Goal: Information Seeking & Learning: Learn about a topic

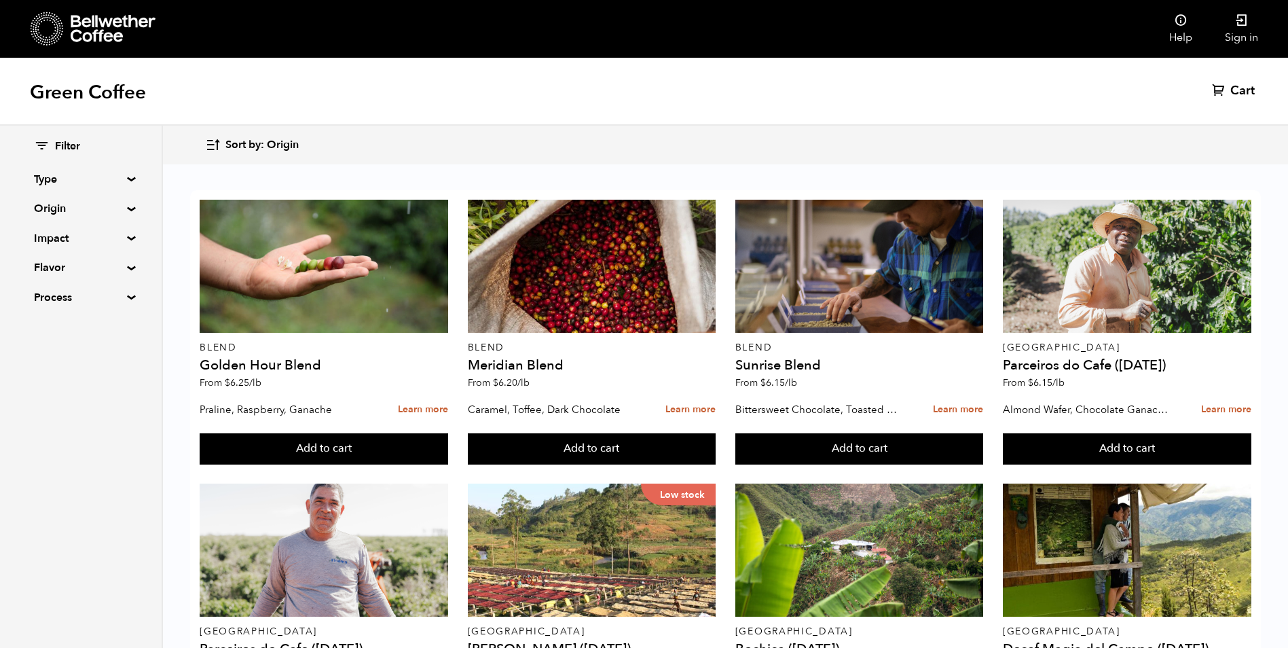
scroll to position [747, 0]
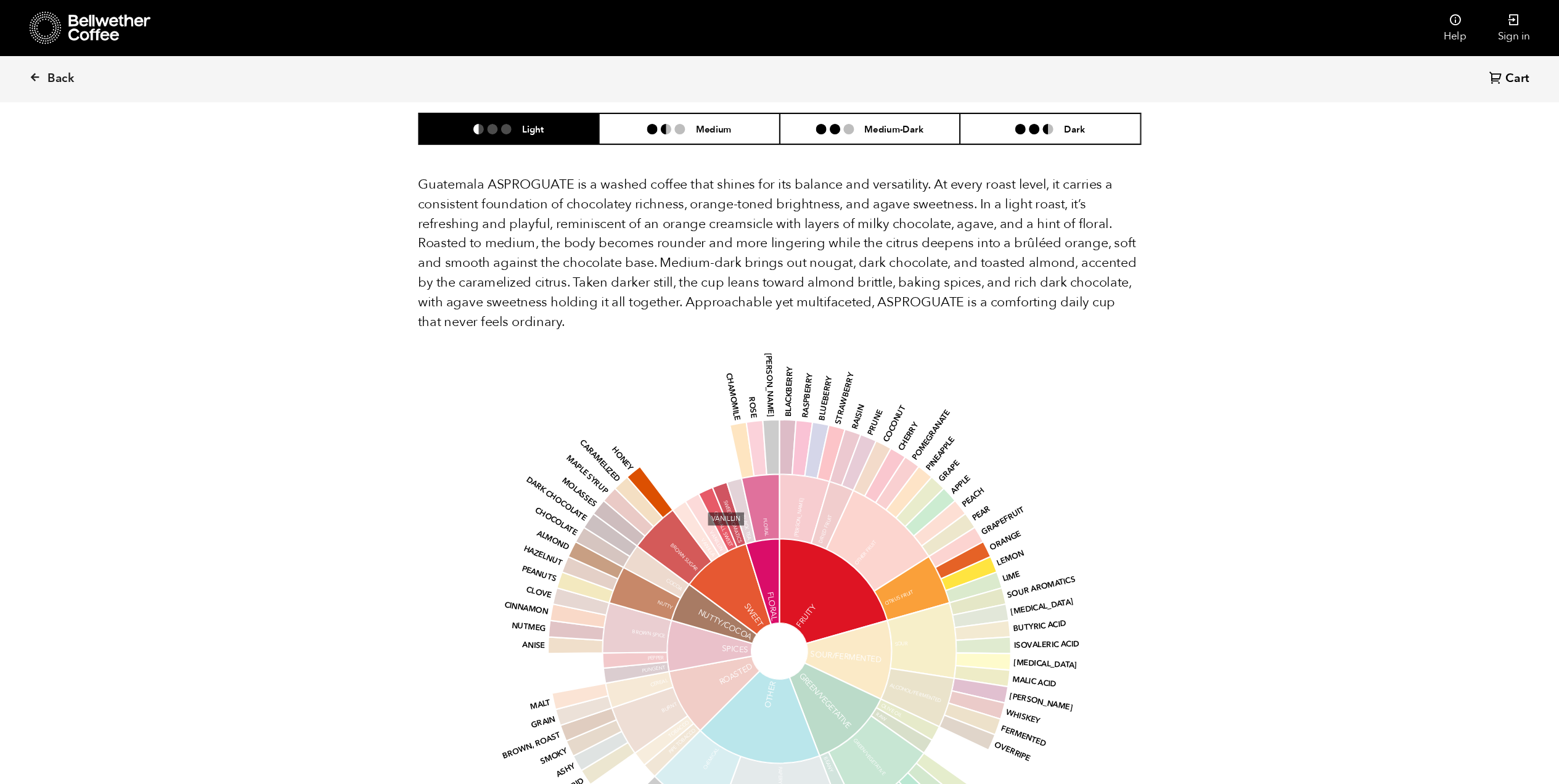
scroll to position [535, 656]
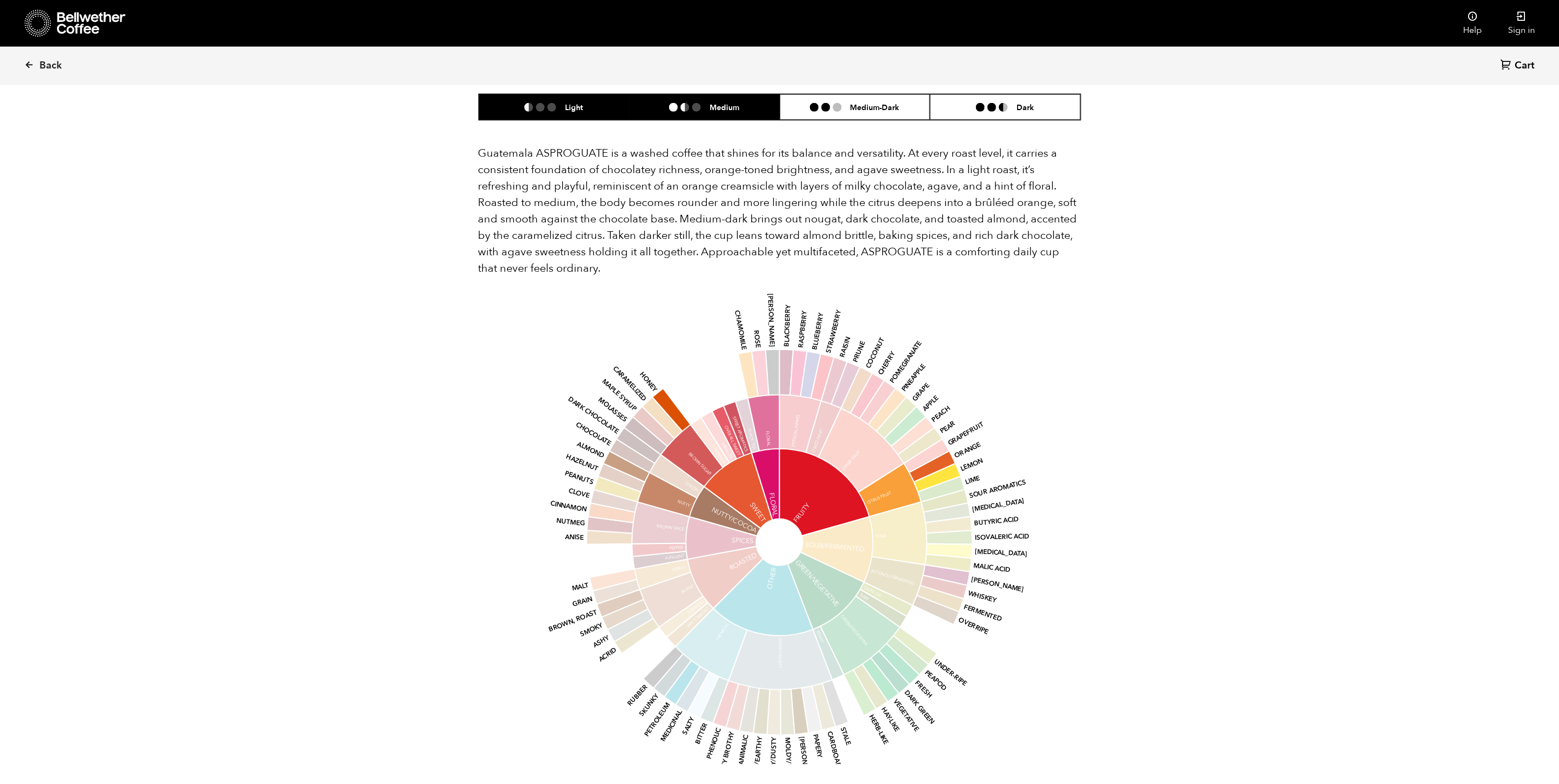
click at [742, 98] on li "Medium" at bounding box center [704, 107] width 151 height 26
click at [539, 103] on li at bounding box center [540, 107] width 9 height 9
click at [683, 94] on li "Medium" at bounding box center [704, 107] width 151 height 26
drag, startPoint x: 1406, startPoint y: 278, endPoint x: 1341, endPoint y: 287, distance: 65.6
click at [1047, 278] on div "Back Cart (0) Item 1 of 4 Arrow Left Arrow Right item 0 item 1 item 2 item 3 It…" at bounding box center [780, 243] width 1559 height 1779
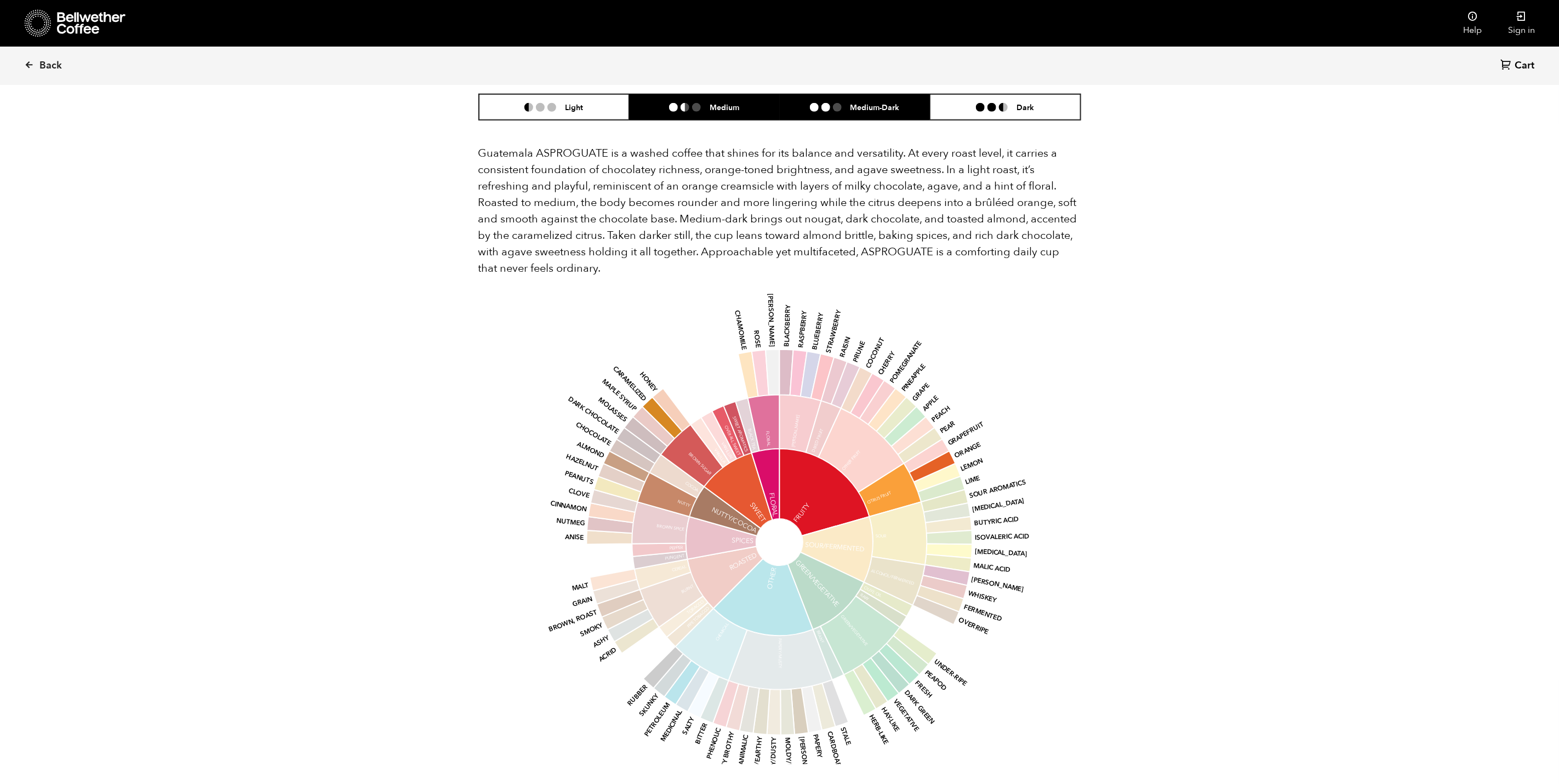
click at [841, 103] on li at bounding box center [837, 107] width 9 height 9
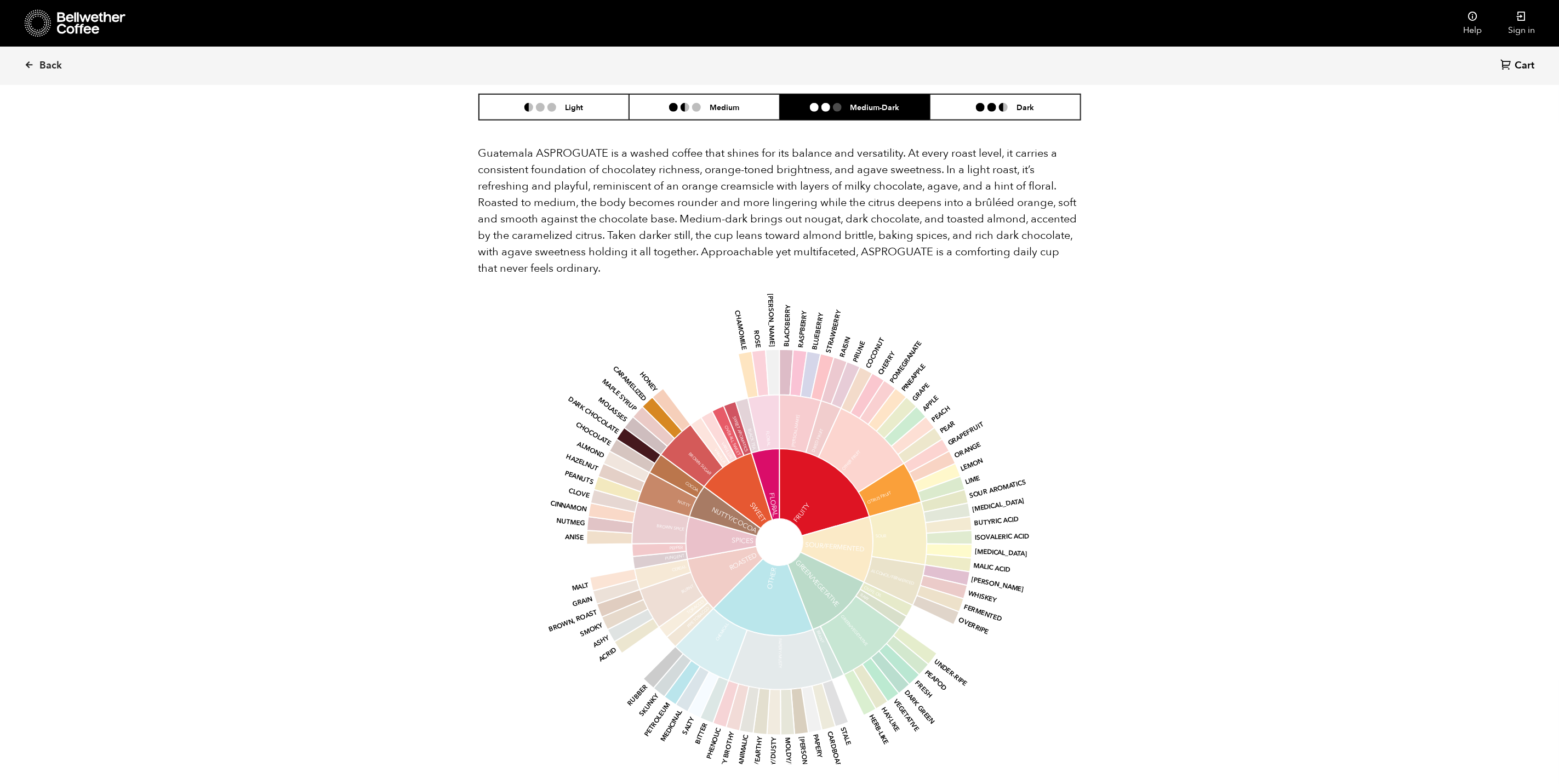
click at [1047, 286] on div "Back Cart (0) Item 1 of 4 Arrow Left Arrow Right item 0 item 1 item 2 item 3 It…" at bounding box center [780, 243] width 1559 height 1779
click at [982, 103] on li "Dark" at bounding box center [1005, 107] width 151 height 26
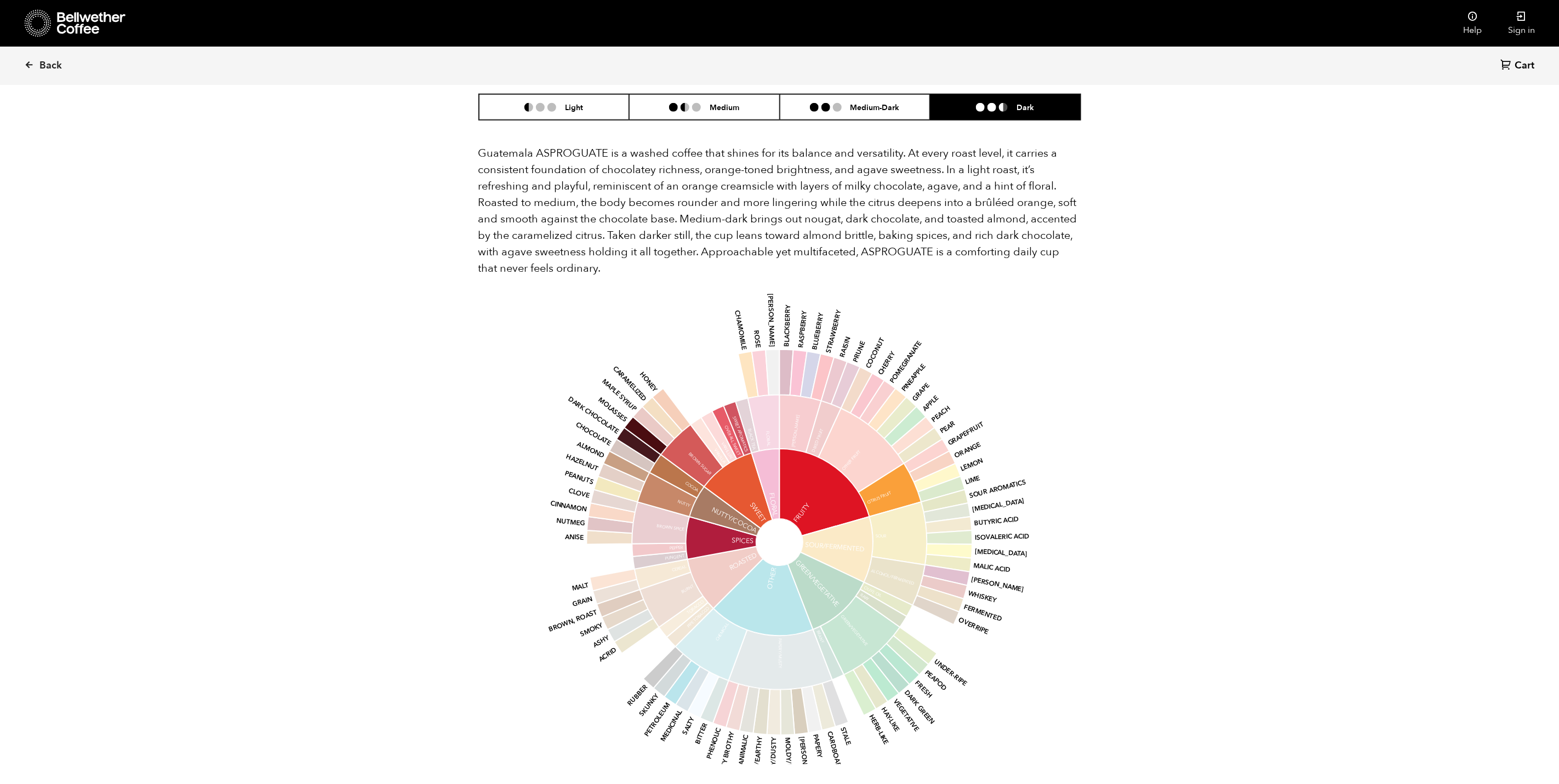
click at [1047, 299] on div "Back Cart (0) Item 1 of 4 Arrow Left Arrow Right item 0 item 1 item 2 item 3 It…" at bounding box center [780, 243] width 1559 height 1779
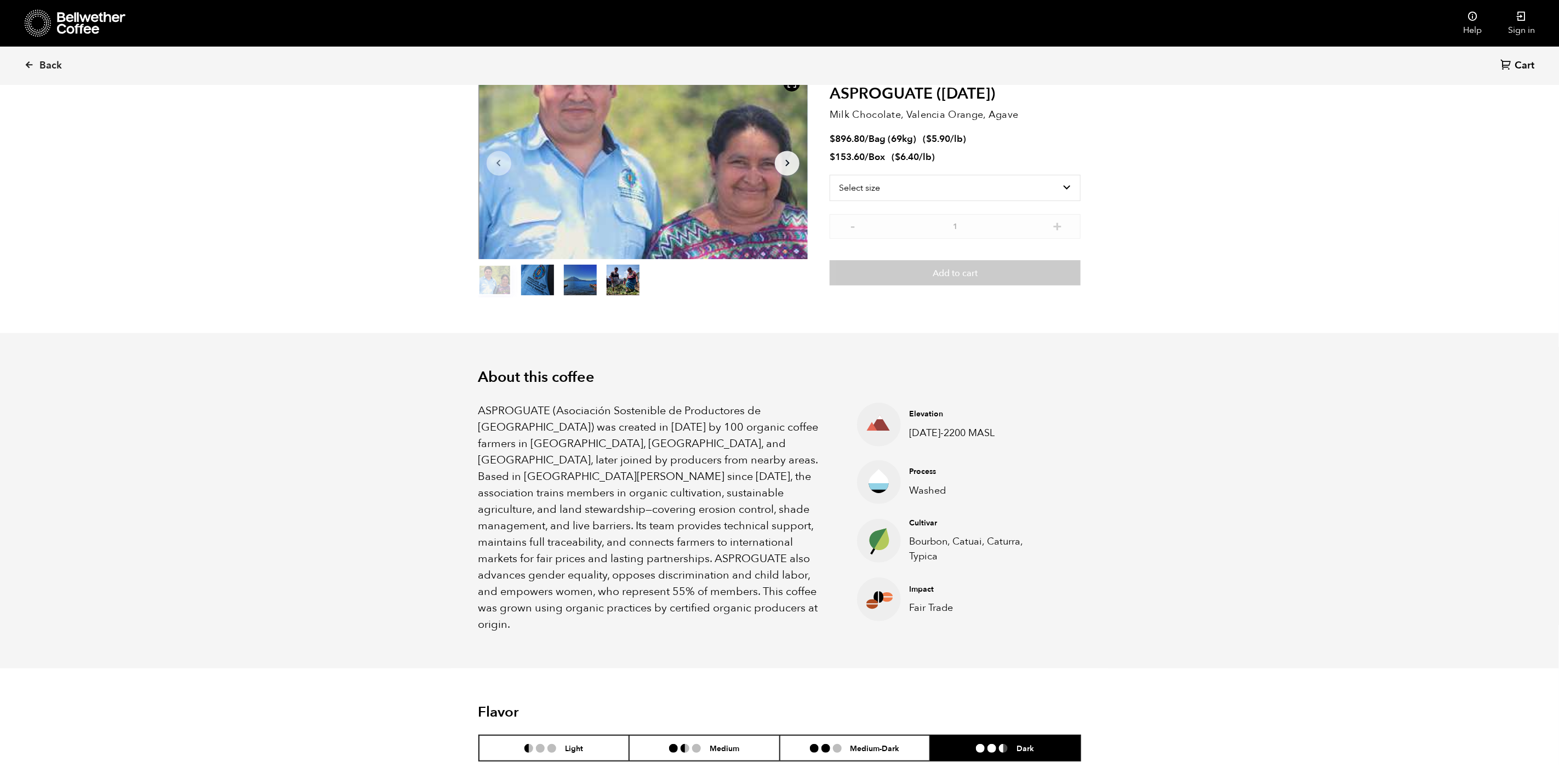
scroll to position [165, 0]
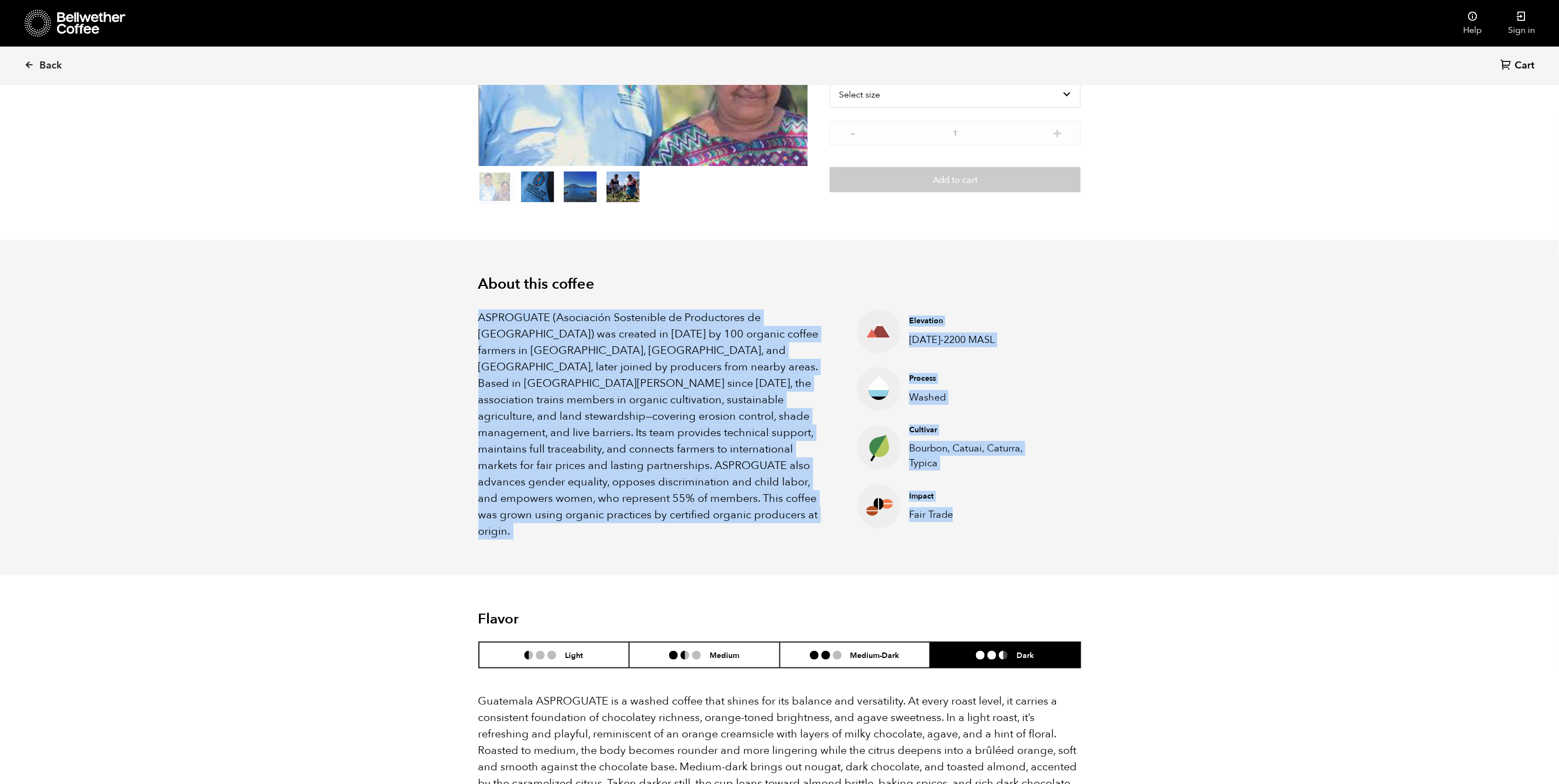
drag, startPoint x: 1003, startPoint y: 524, endPoint x: 477, endPoint y: 322, distance: 563.5
click at [479, 322] on div "ASPROGUATE (Asociación Sostenible de Productores de Guatemala) was created in 2…" at bounding box center [780, 416] width 603 height 247
drag, startPoint x: 477, startPoint y: 322, endPoint x: 581, endPoint y: 398, distance: 128.8
copy div "ASPROGUATE (Asociación Sostenible de Productores de Guatemala) was created in 2…"
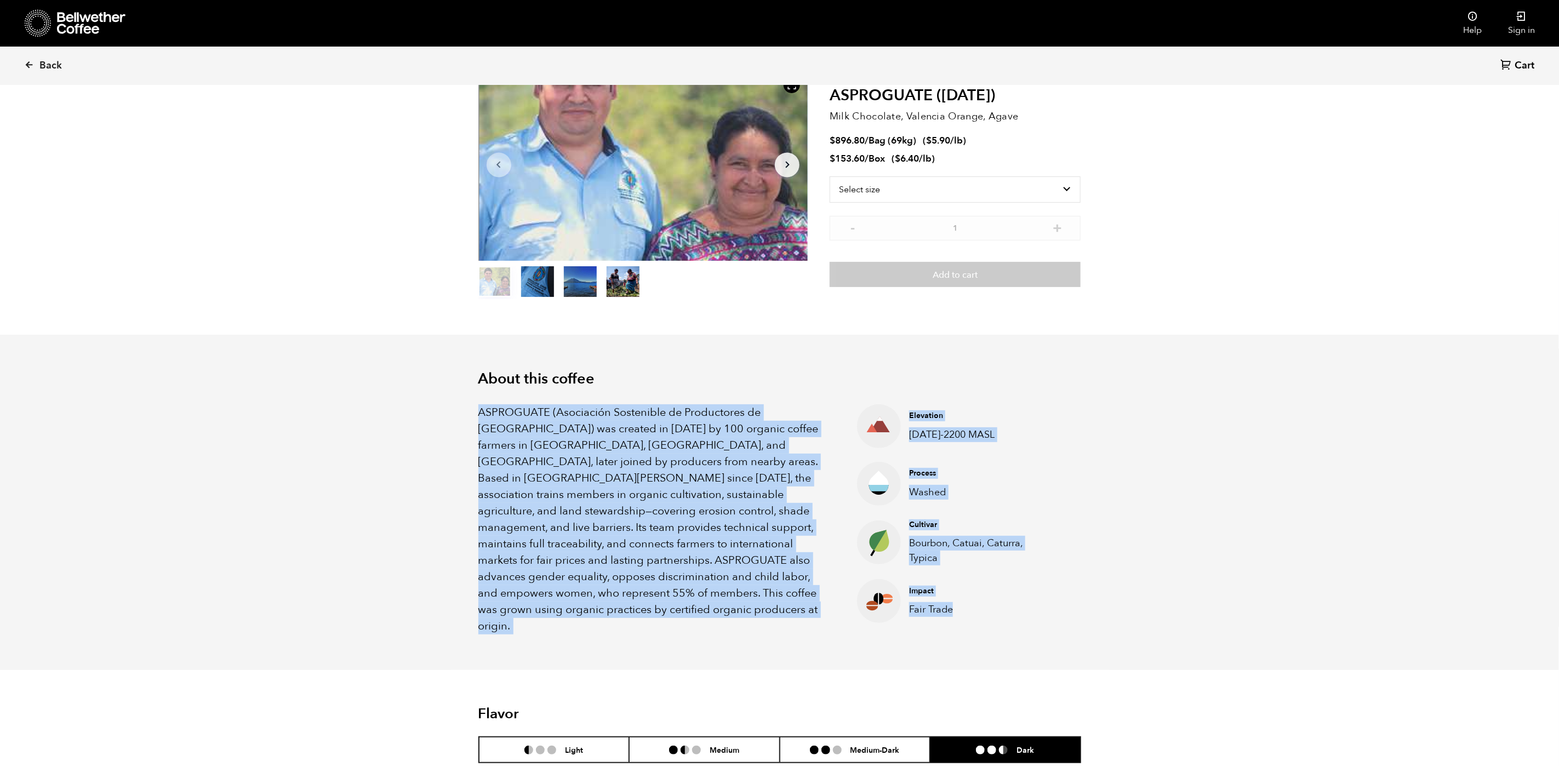
scroll to position [0, 0]
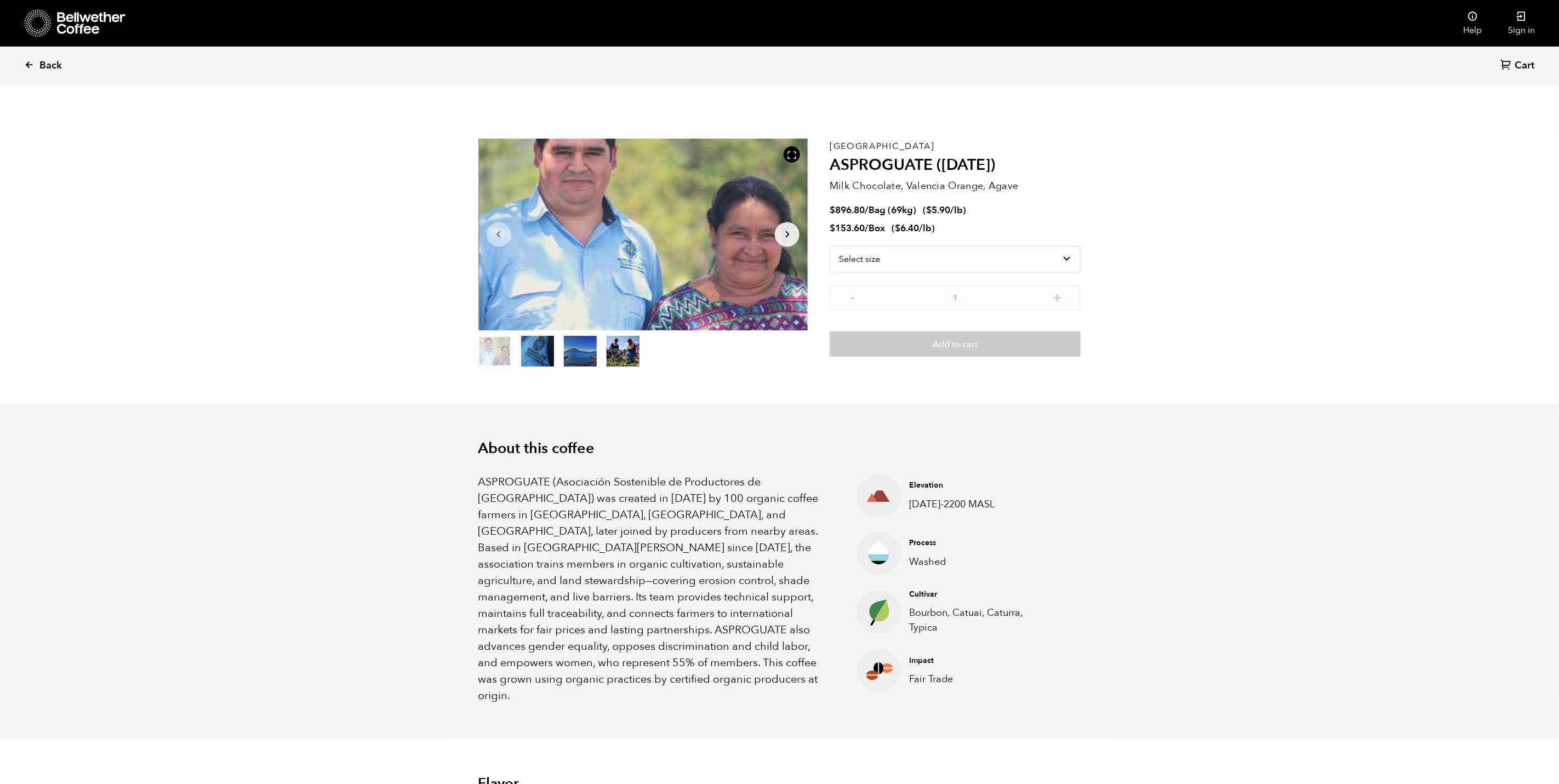
click at [30, 62] on icon at bounding box center [29, 65] width 10 height 10
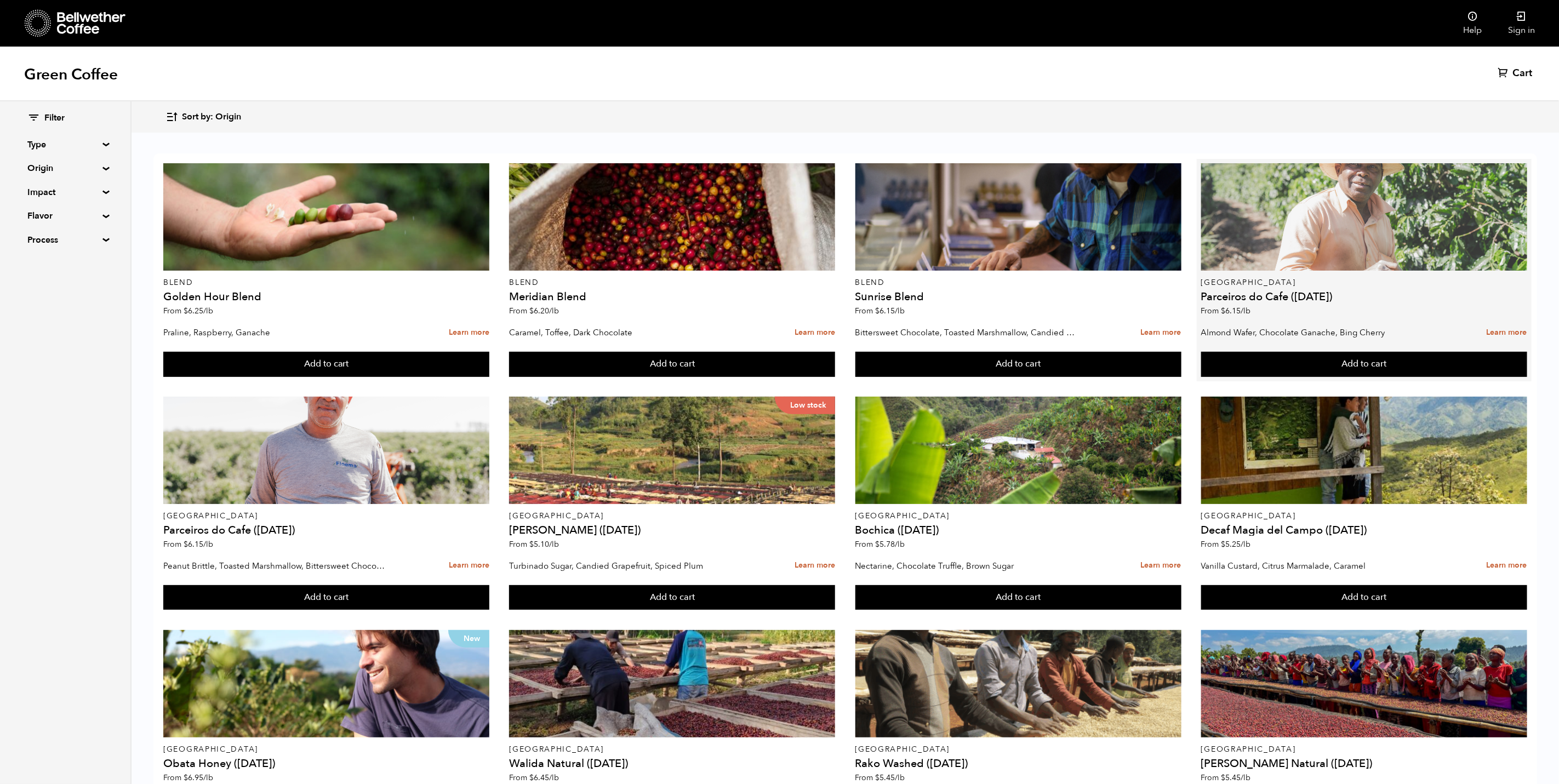
click at [1301, 216] on div at bounding box center [1364, 216] width 326 height 107
click at [1366, 227] on div at bounding box center [1364, 216] width 326 height 107
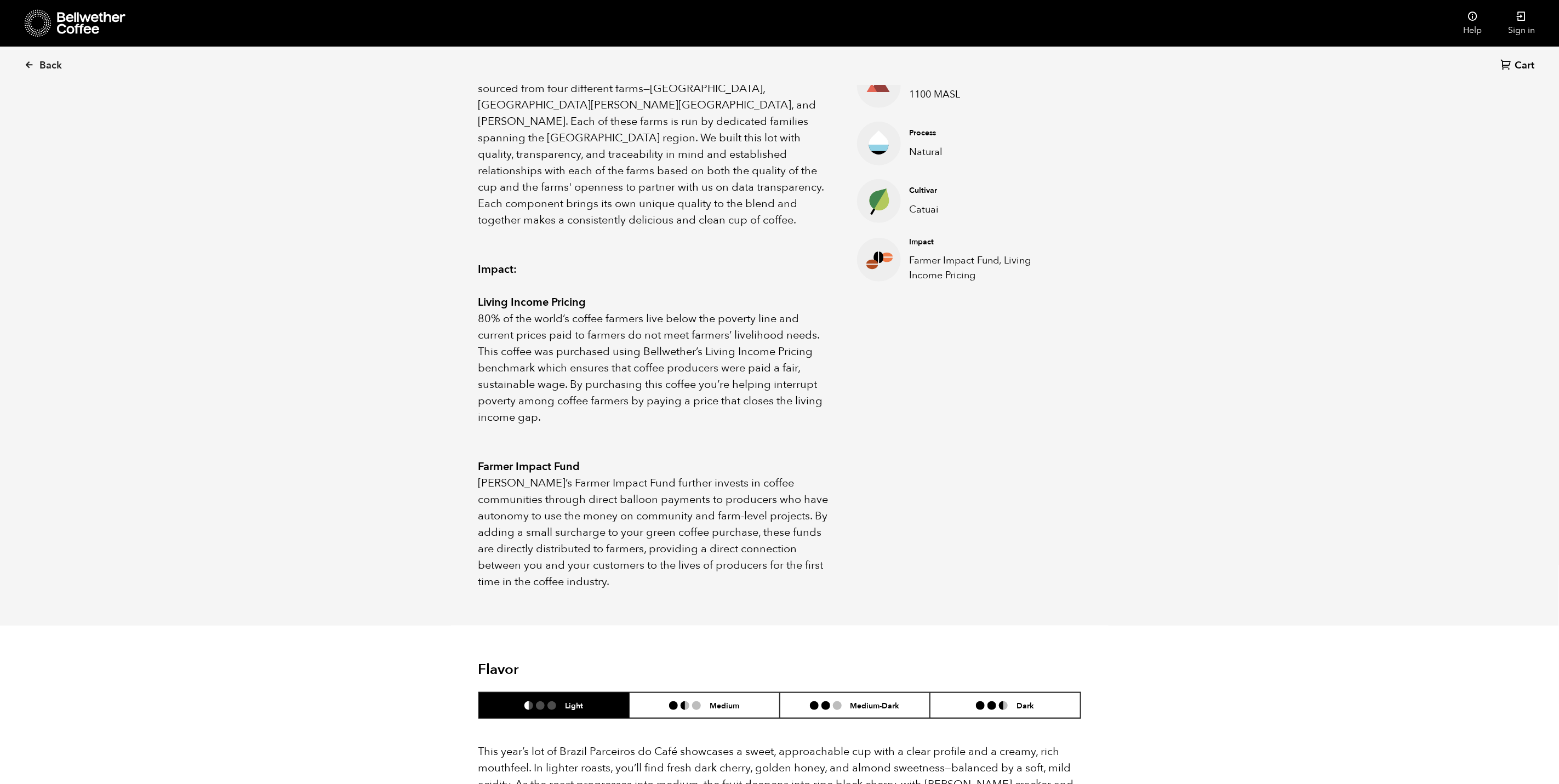
scroll to position [388, 0]
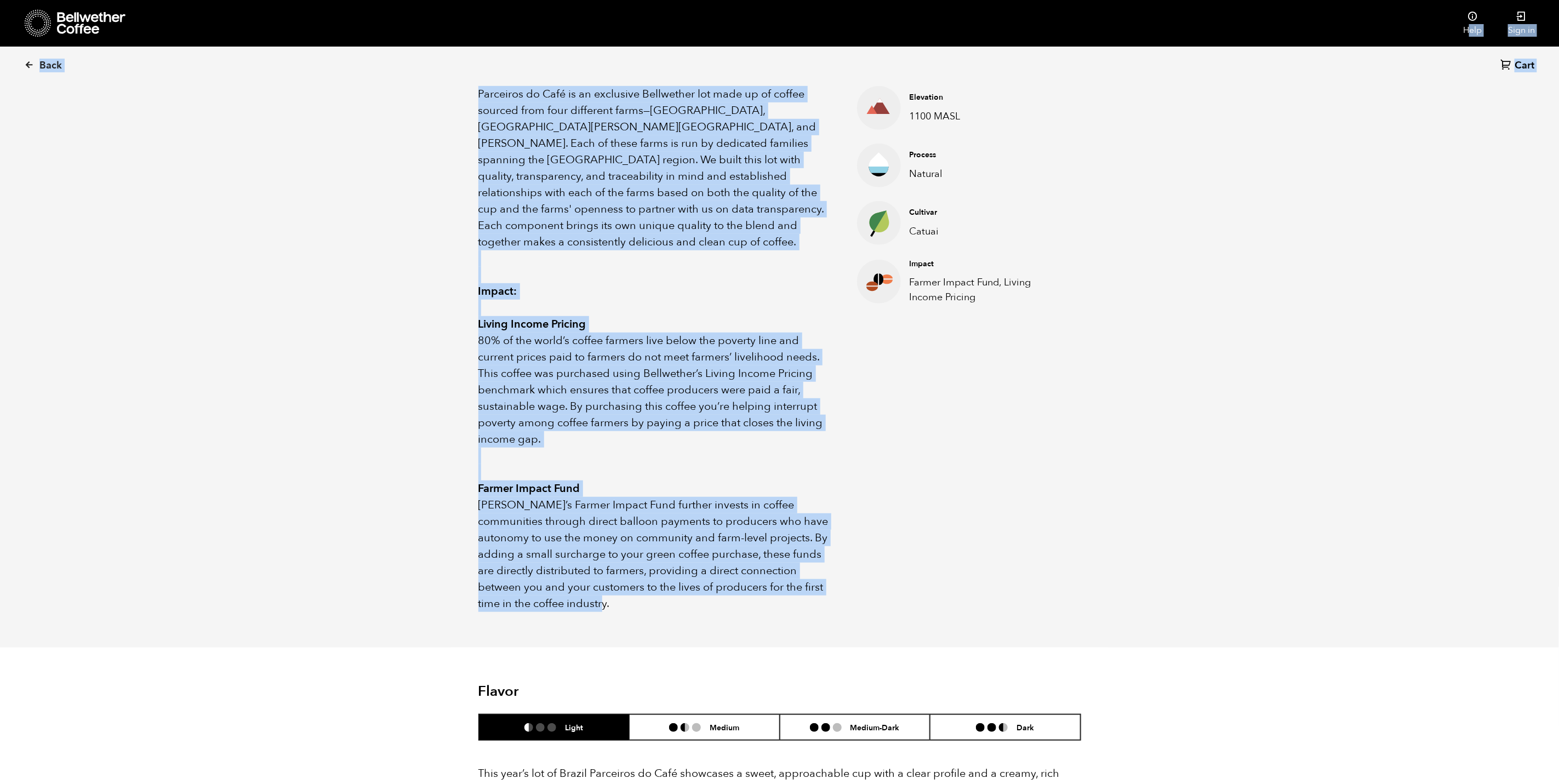
drag, startPoint x: 545, startPoint y: 382, endPoint x: 429, endPoint y: 46, distance: 355.5
click at [429, 46] on div "Store Help" at bounding box center [780, 713] width 1559 height 2109
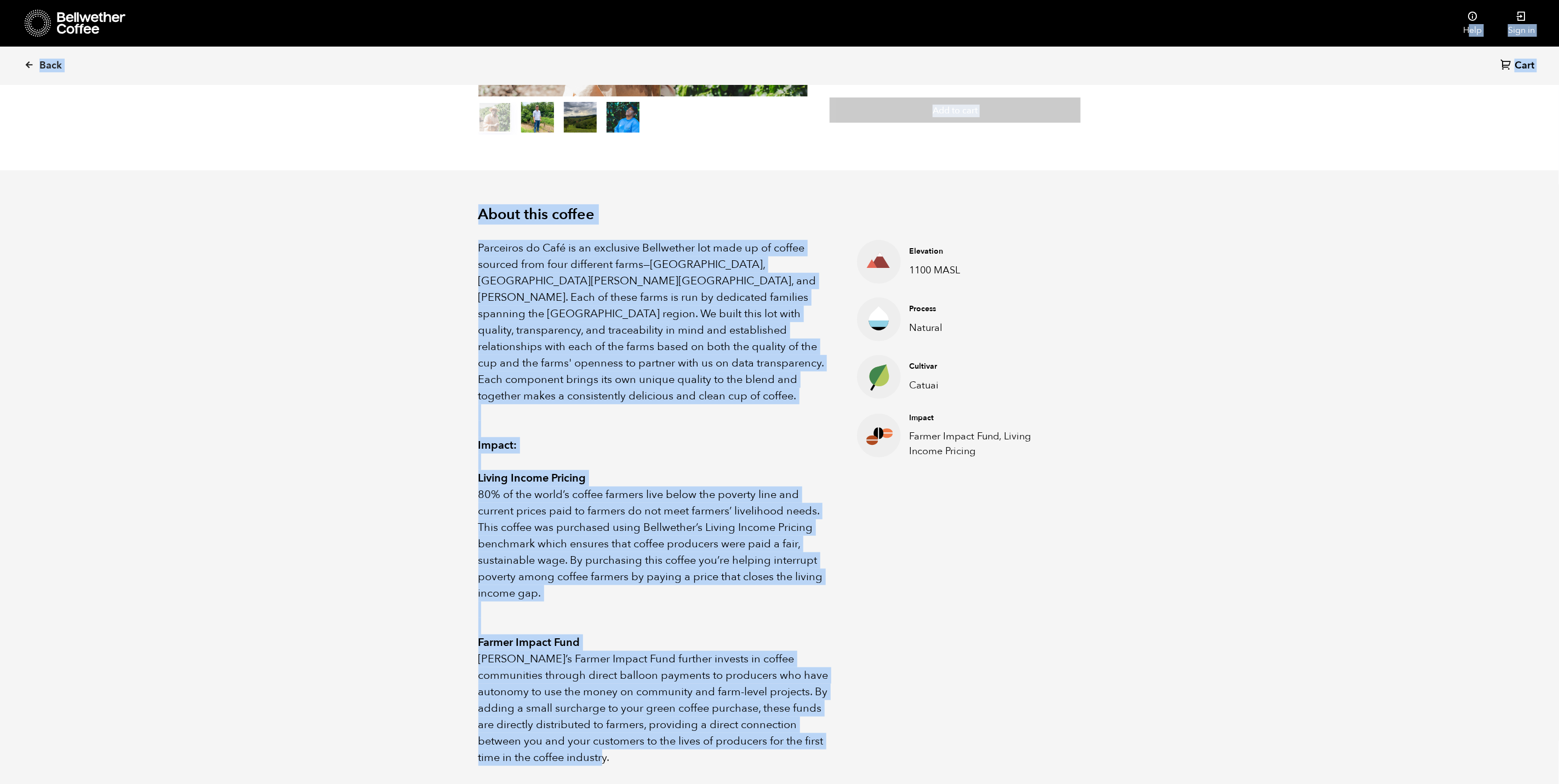
scroll to position [223, 0]
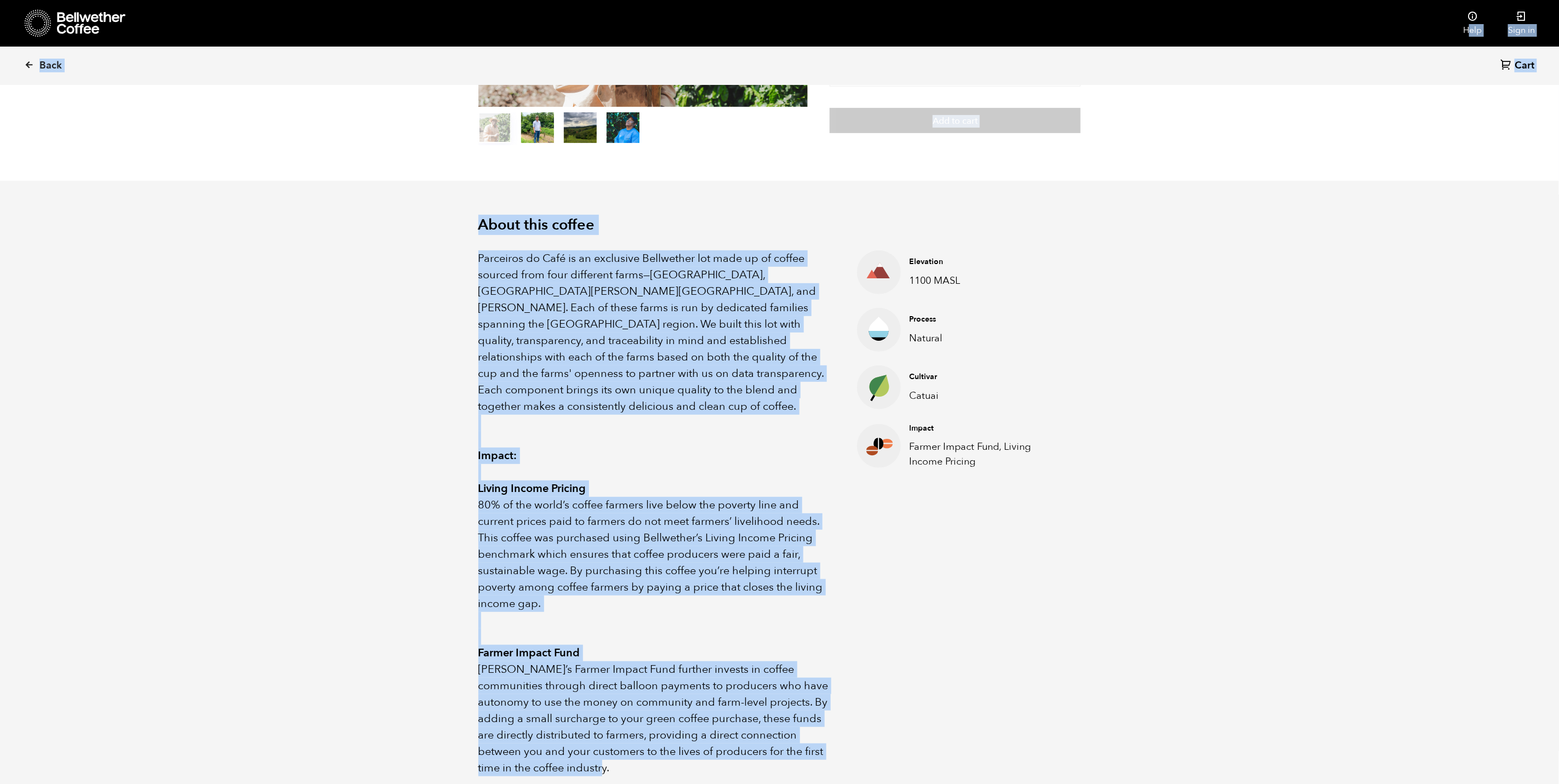
click at [442, 240] on section "About this coffee Parceiros do Café is an exclusive Bellwether lot made up of c…" at bounding box center [780, 496] width 1559 height 631
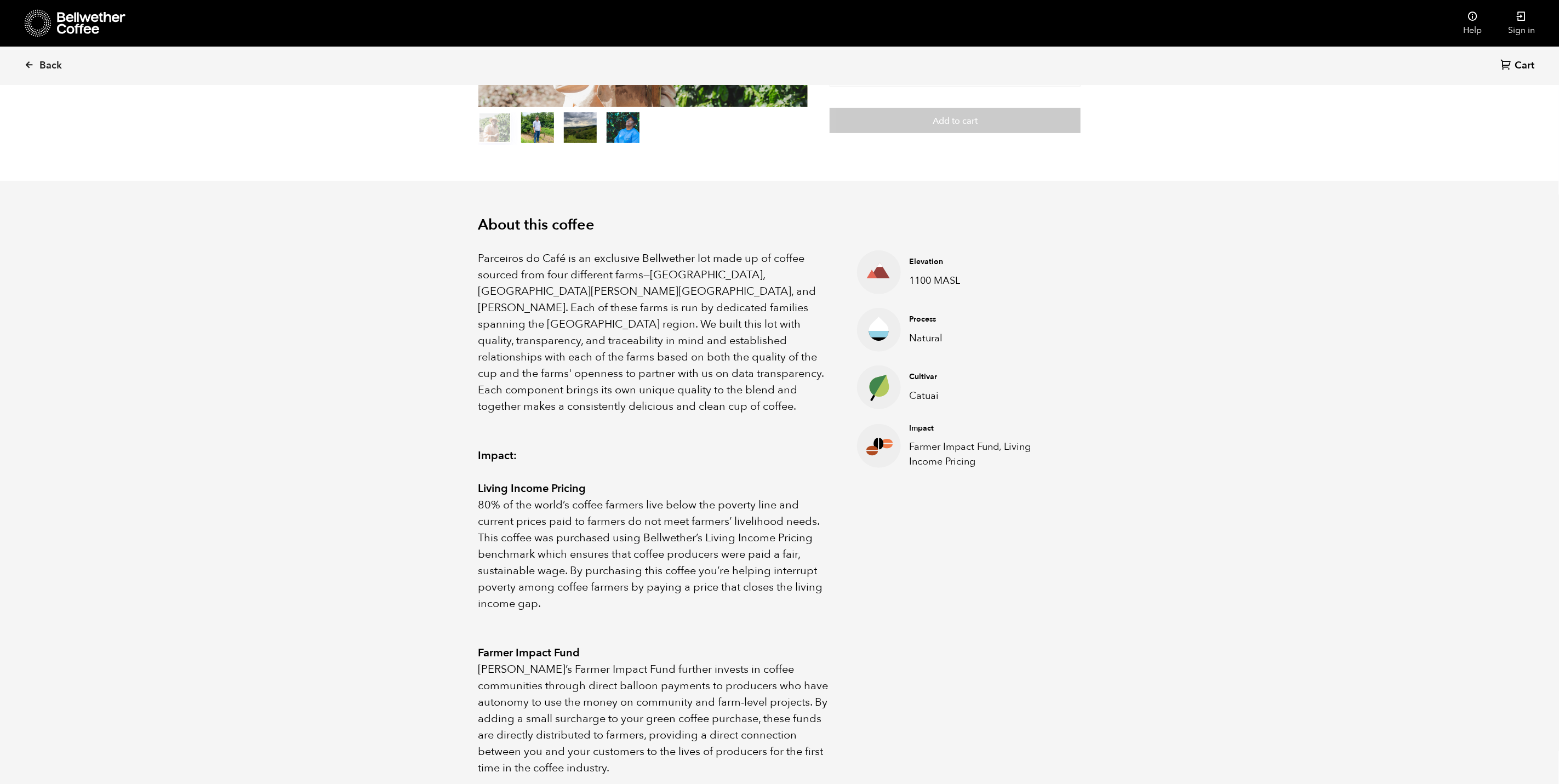
drag, startPoint x: 475, startPoint y: 217, endPoint x: 1021, endPoint y: 637, distance: 688.9
click at [1021, 637] on div "About this coffee Parceiros do Café is an exclusive Bellwether lot made up of c…" at bounding box center [780, 496] width 658 height 631
copy div "About this coffee Parceiros do Café is an exclusive Bellwether lot made up of c…"
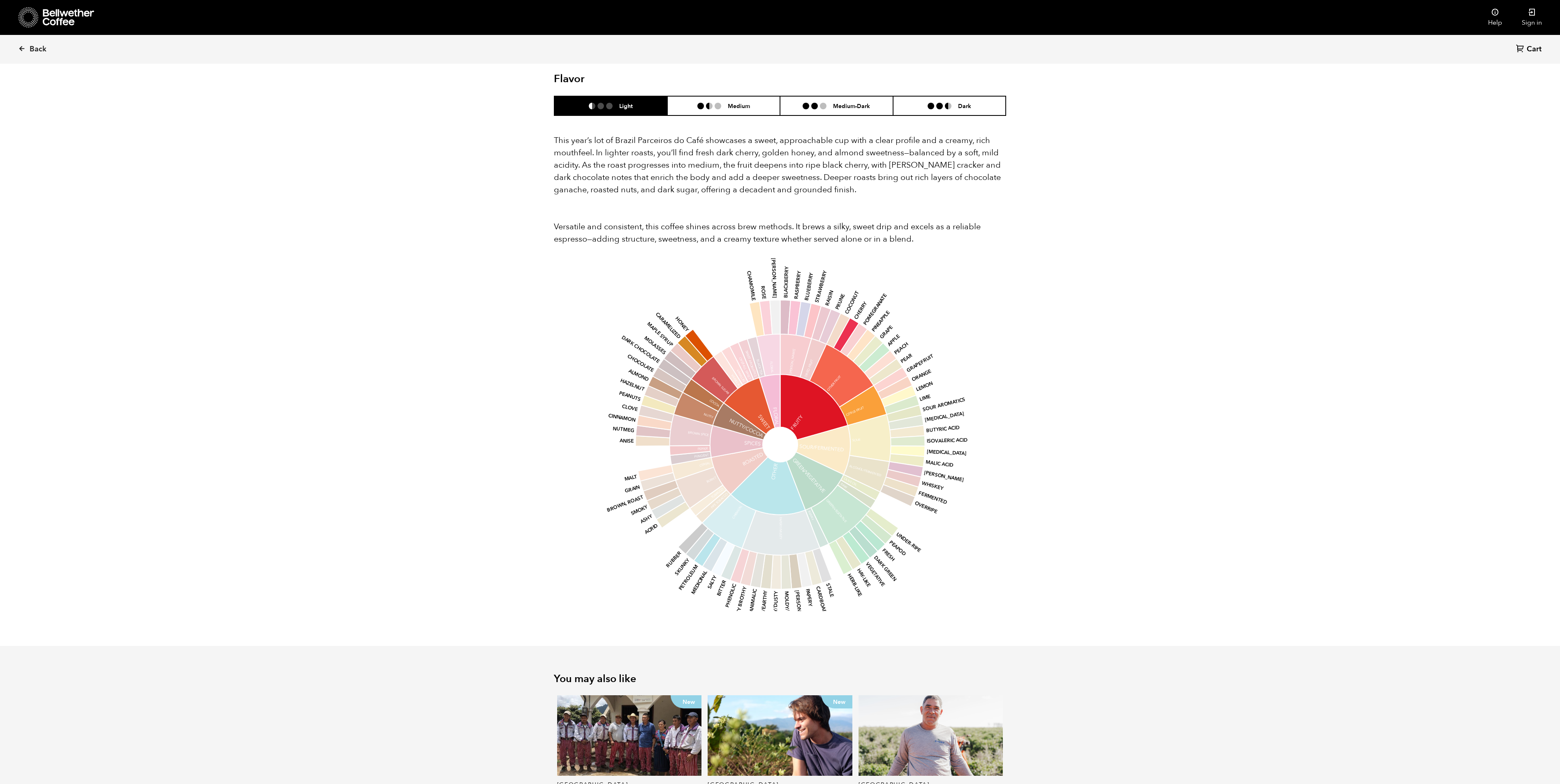
scroll to position [702, 0]
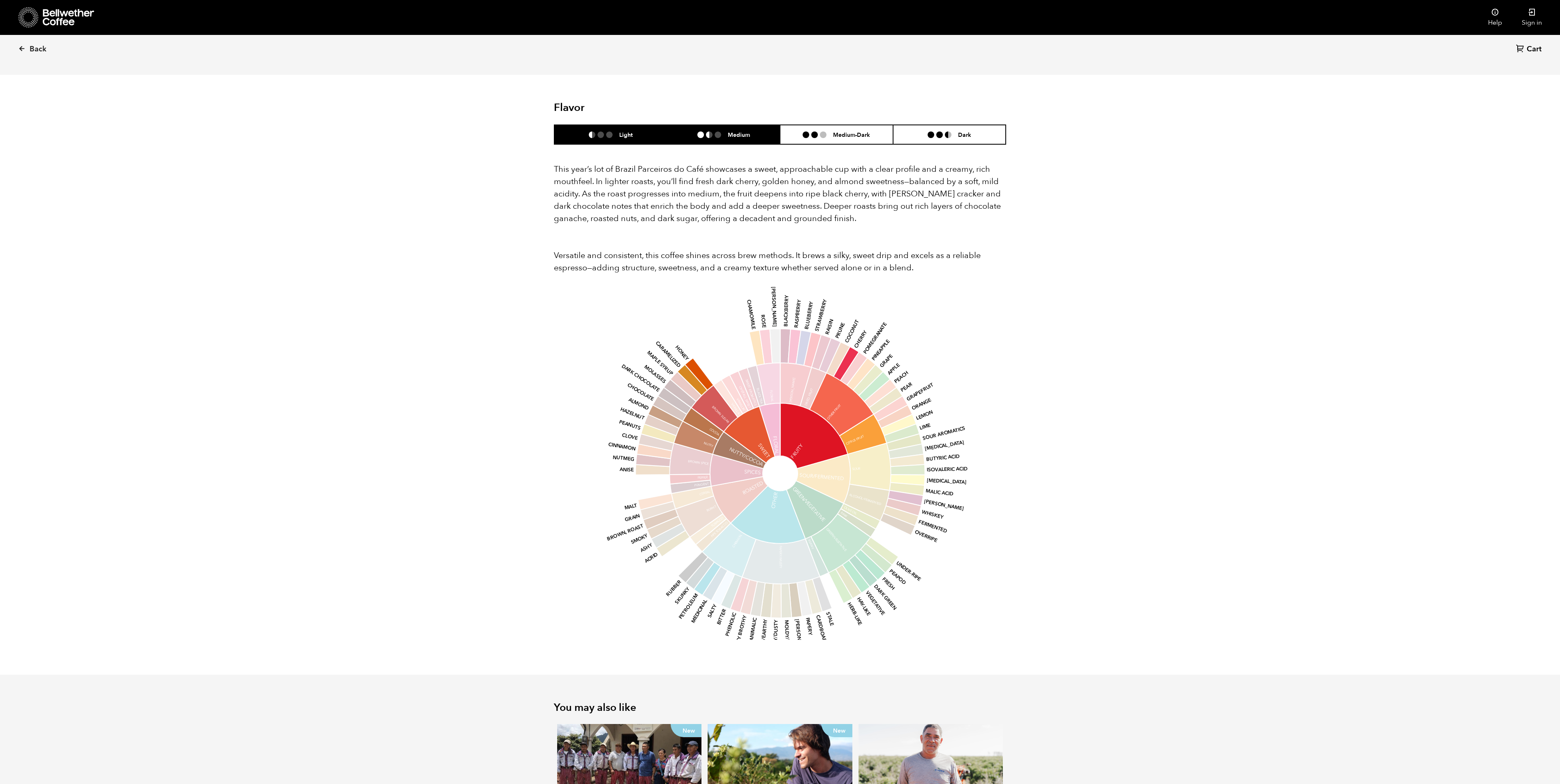
click at [707, 131] on li at bounding box center [709, 134] width 7 height 7
click at [841, 131] on li "Medium-Dark" at bounding box center [836, 134] width 113 height 19
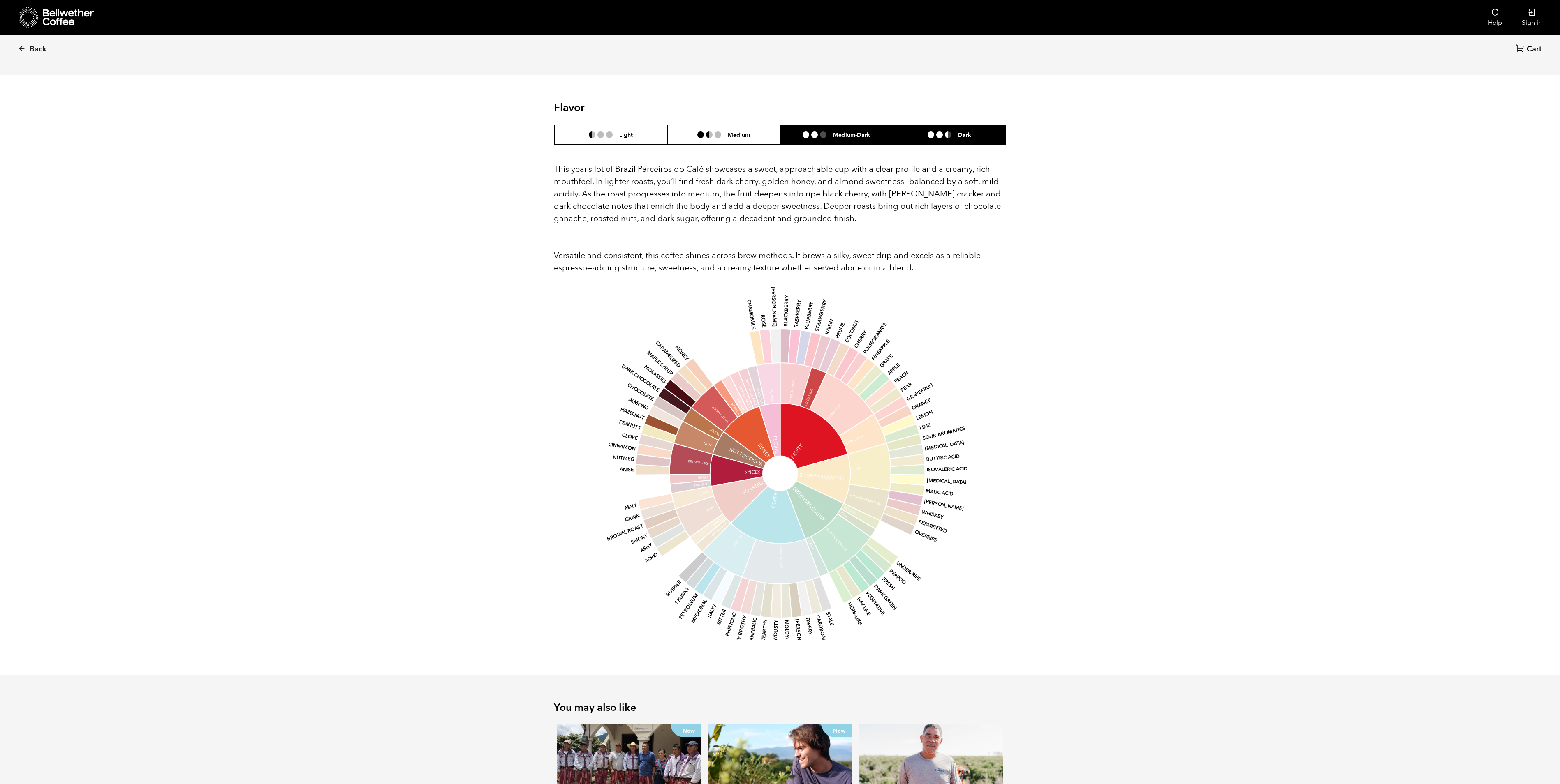
click at [958, 131] on h6 "Dark" at bounding box center [965, 135] width 13 height 7
click at [18, 52] on icon at bounding box center [22, 48] width 7 height 7
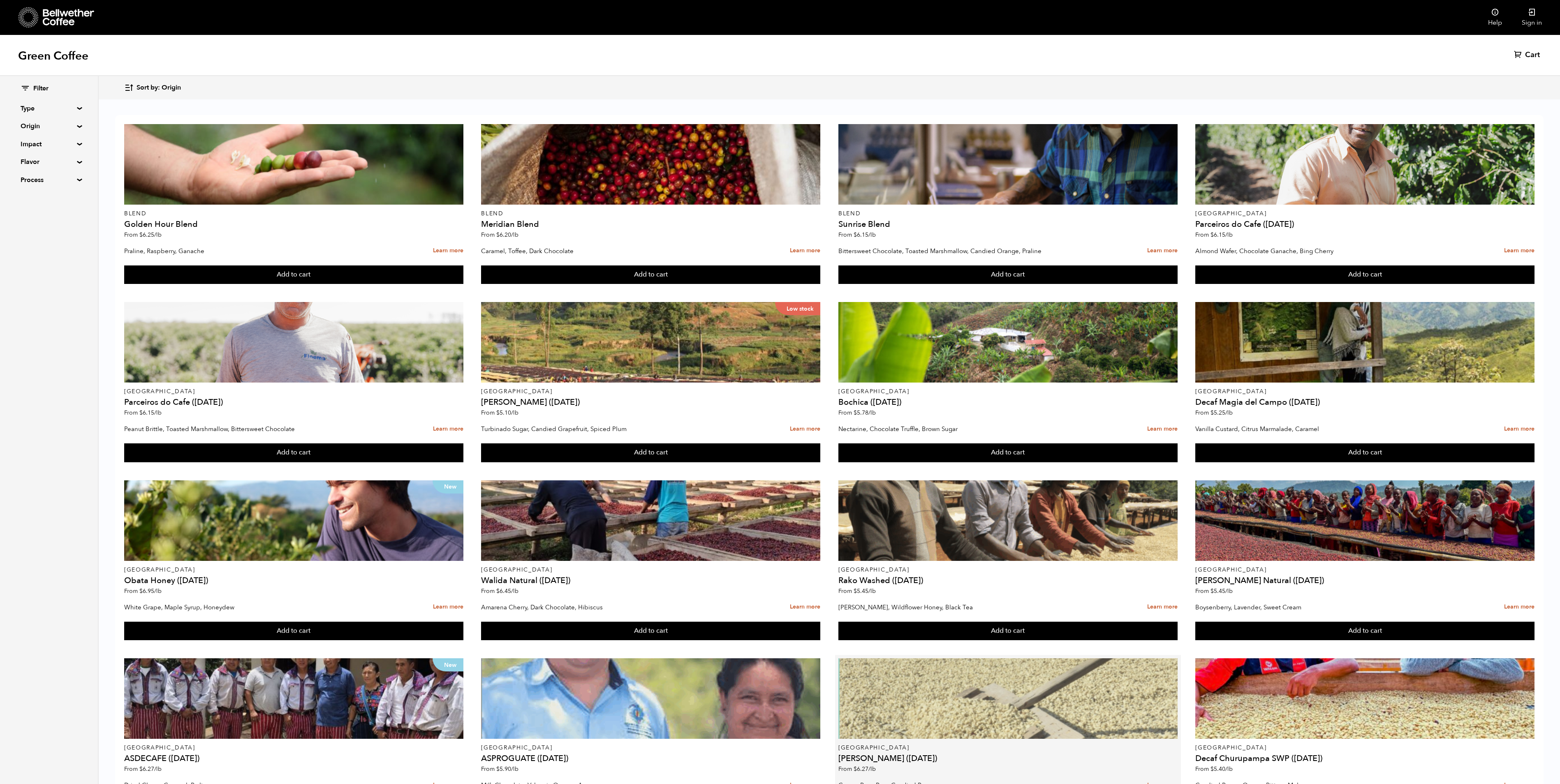
scroll to position [242, 0]
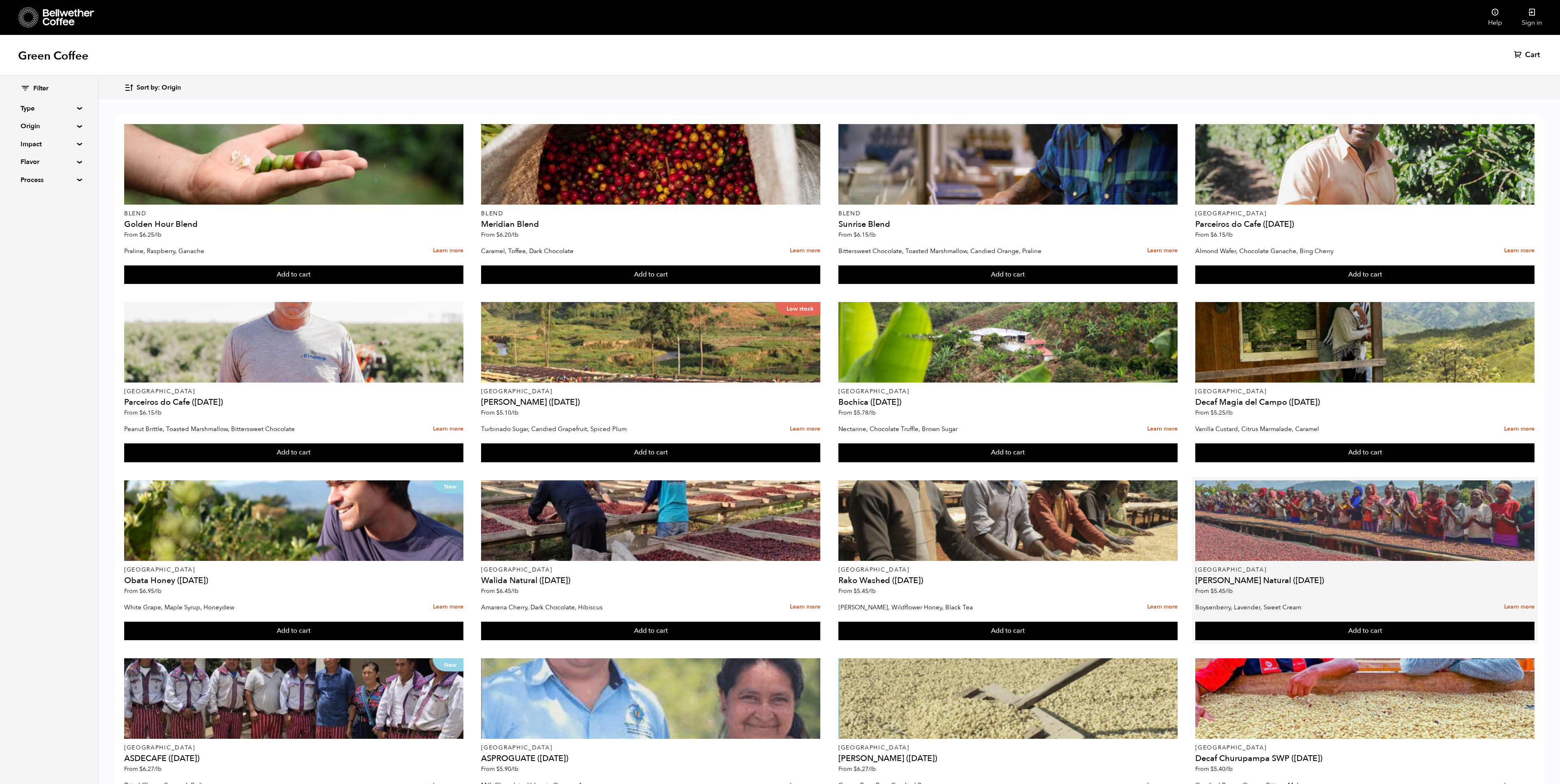
click at [1295, 481] on div at bounding box center [1365, 521] width 339 height 81
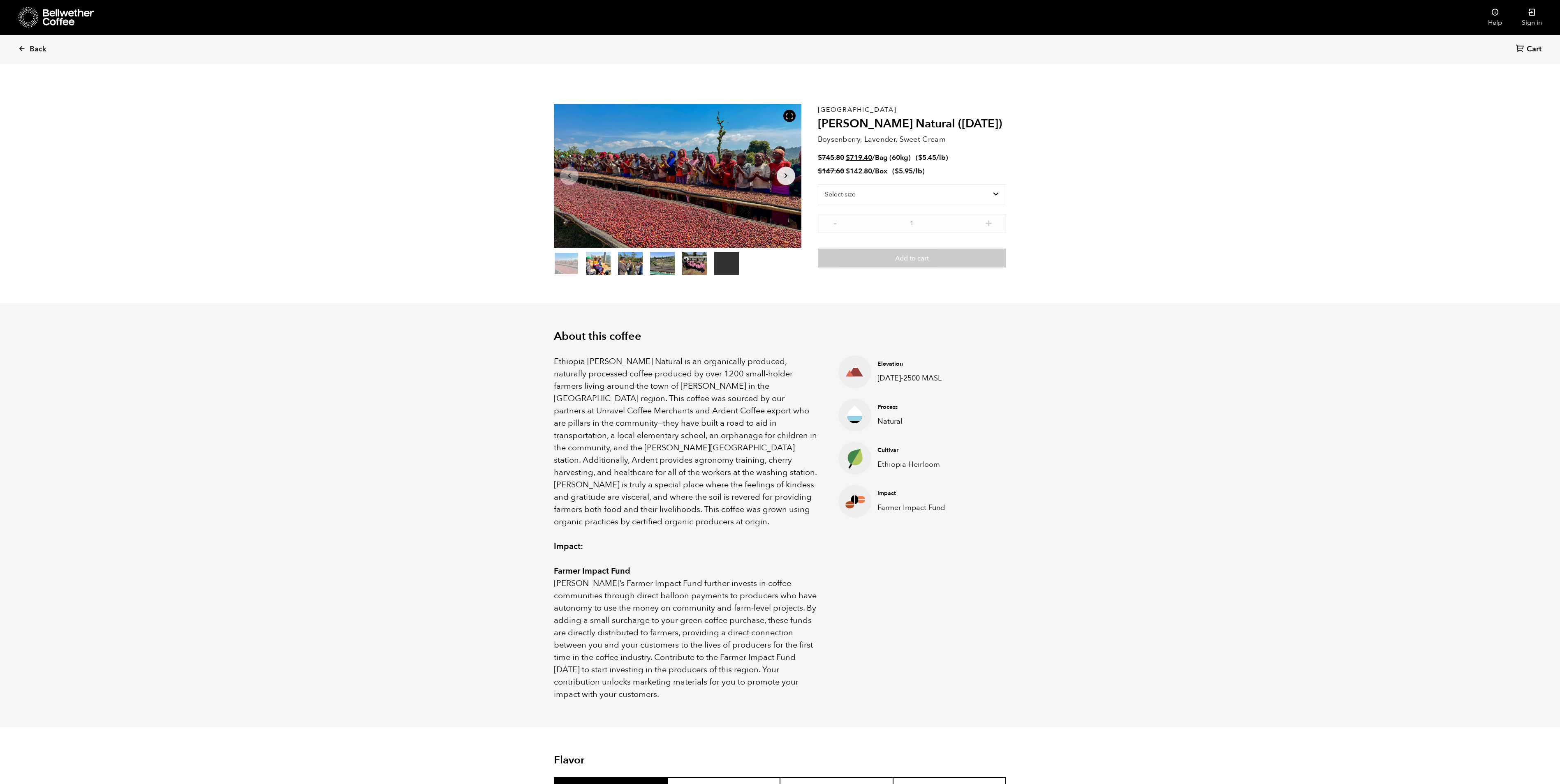
scroll to position [358, 437]
click at [822, 673] on ul "Elevation [DATE]-2500 MASL Process Natural Cultivar Ethiopia Heirloom Impact Fa…" at bounding box center [890, 528] width 144 height 345
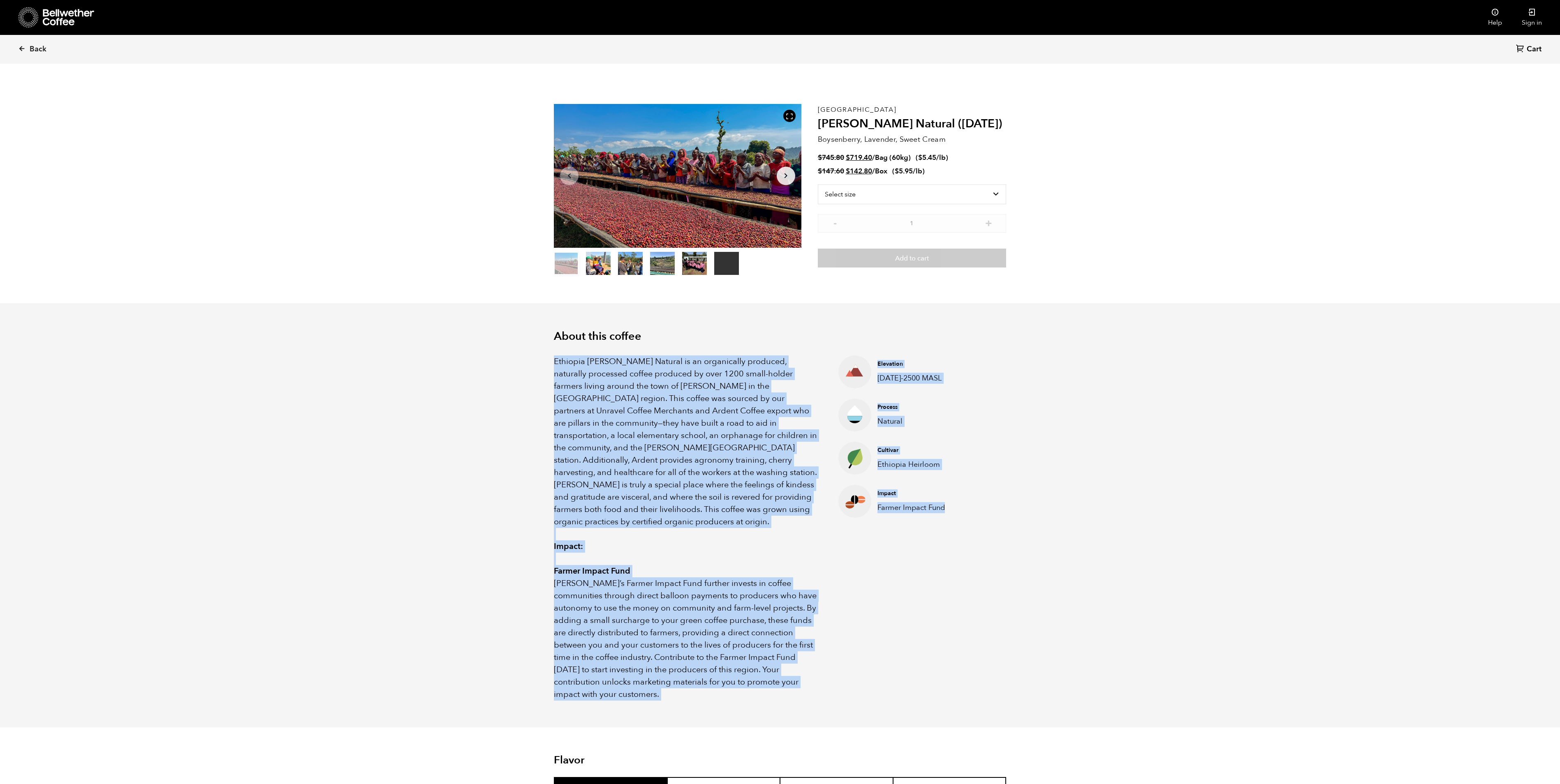
drag, startPoint x: 555, startPoint y: 361, endPoint x: 979, endPoint y: 631, distance: 502.7
click at [979, 631] on div "Ethiopia [PERSON_NAME] Natural is an organically produced, naturally processed …" at bounding box center [780, 522] width 452 height 358
copy div "Loremips Dolors Ametc Adipisc el se doeiusmodte incididu, utlaboree doloremag a…"
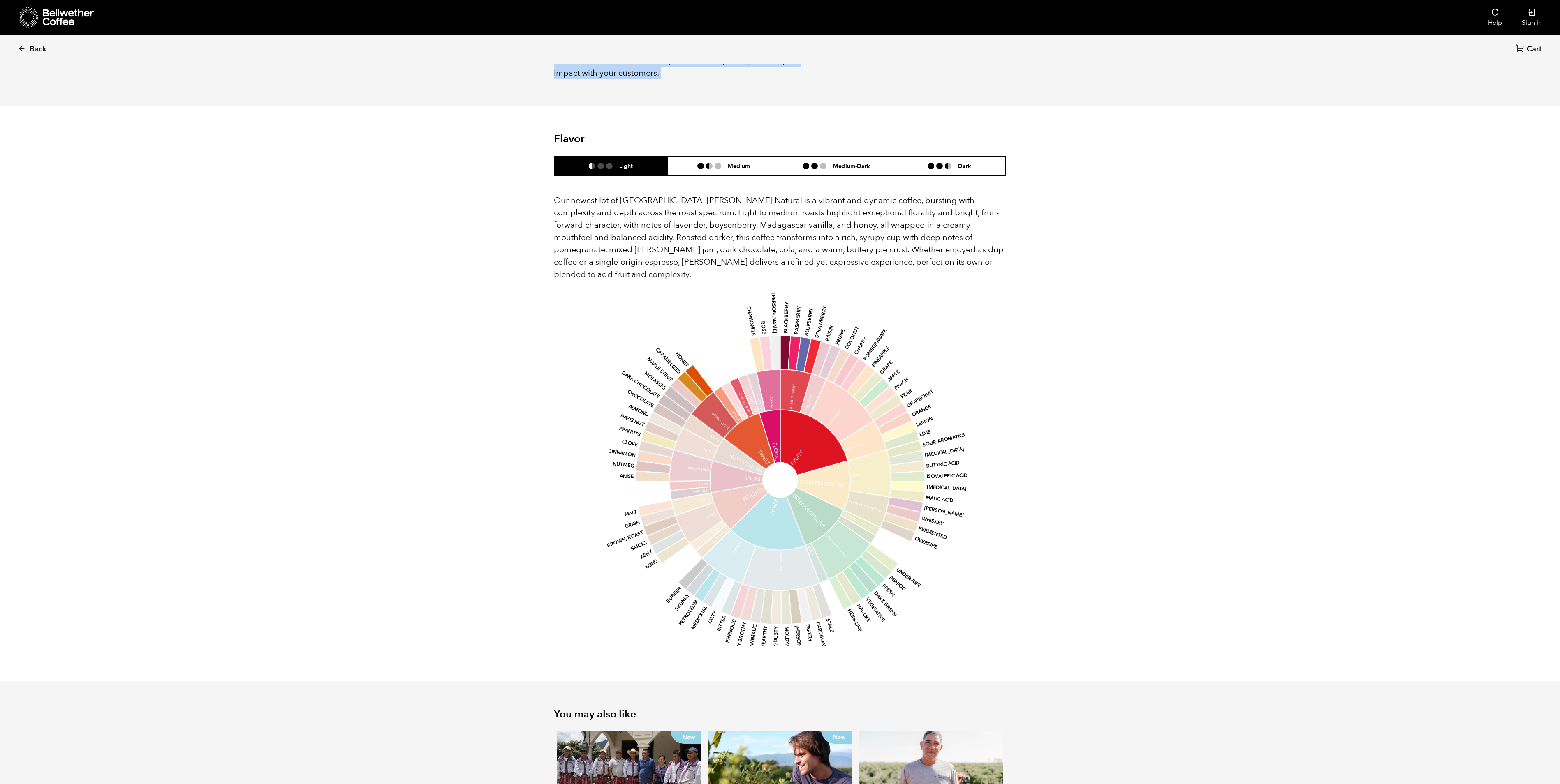
scroll to position [572, 0]
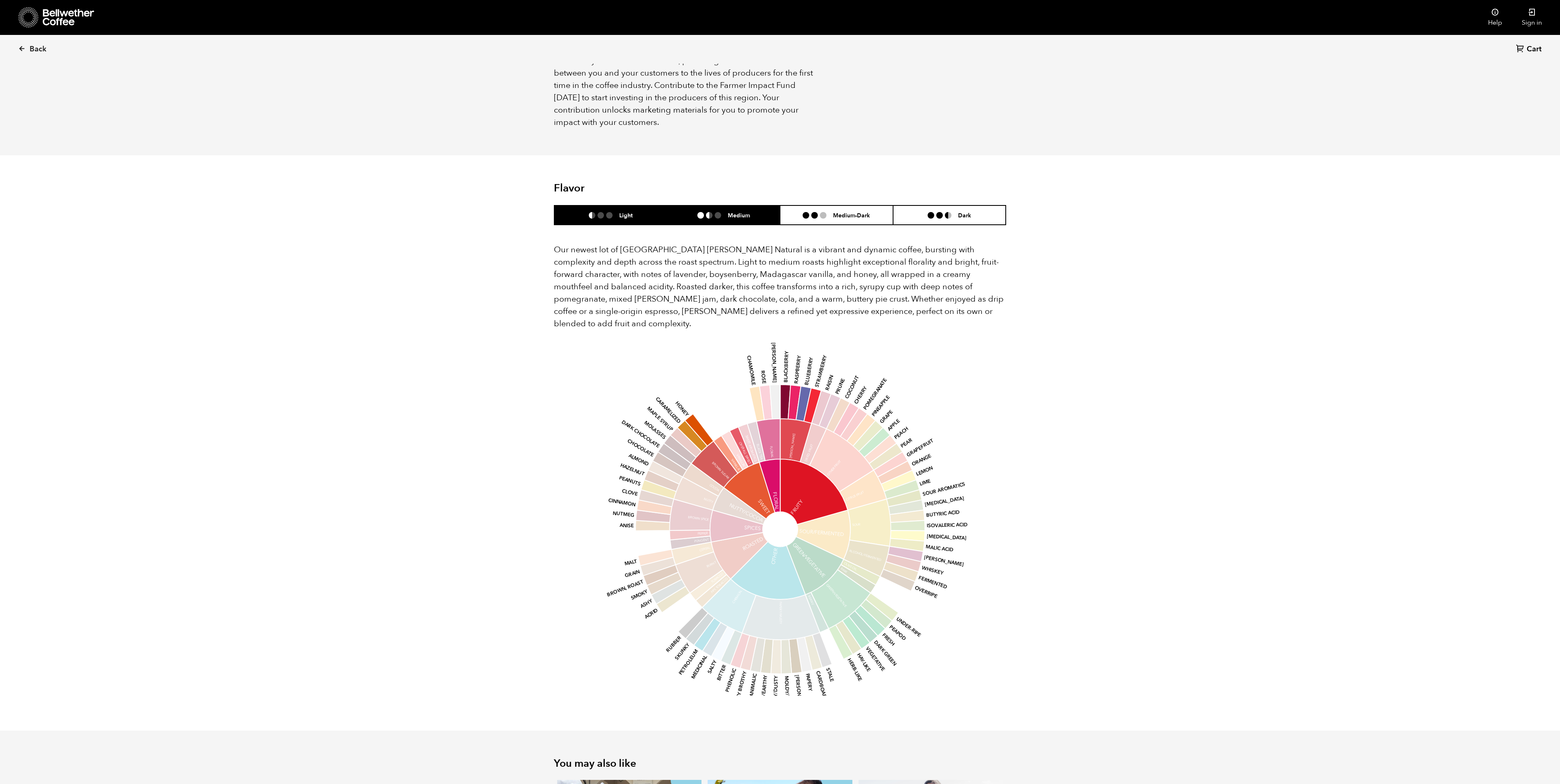
click at [718, 212] on li at bounding box center [718, 215] width 7 height 7
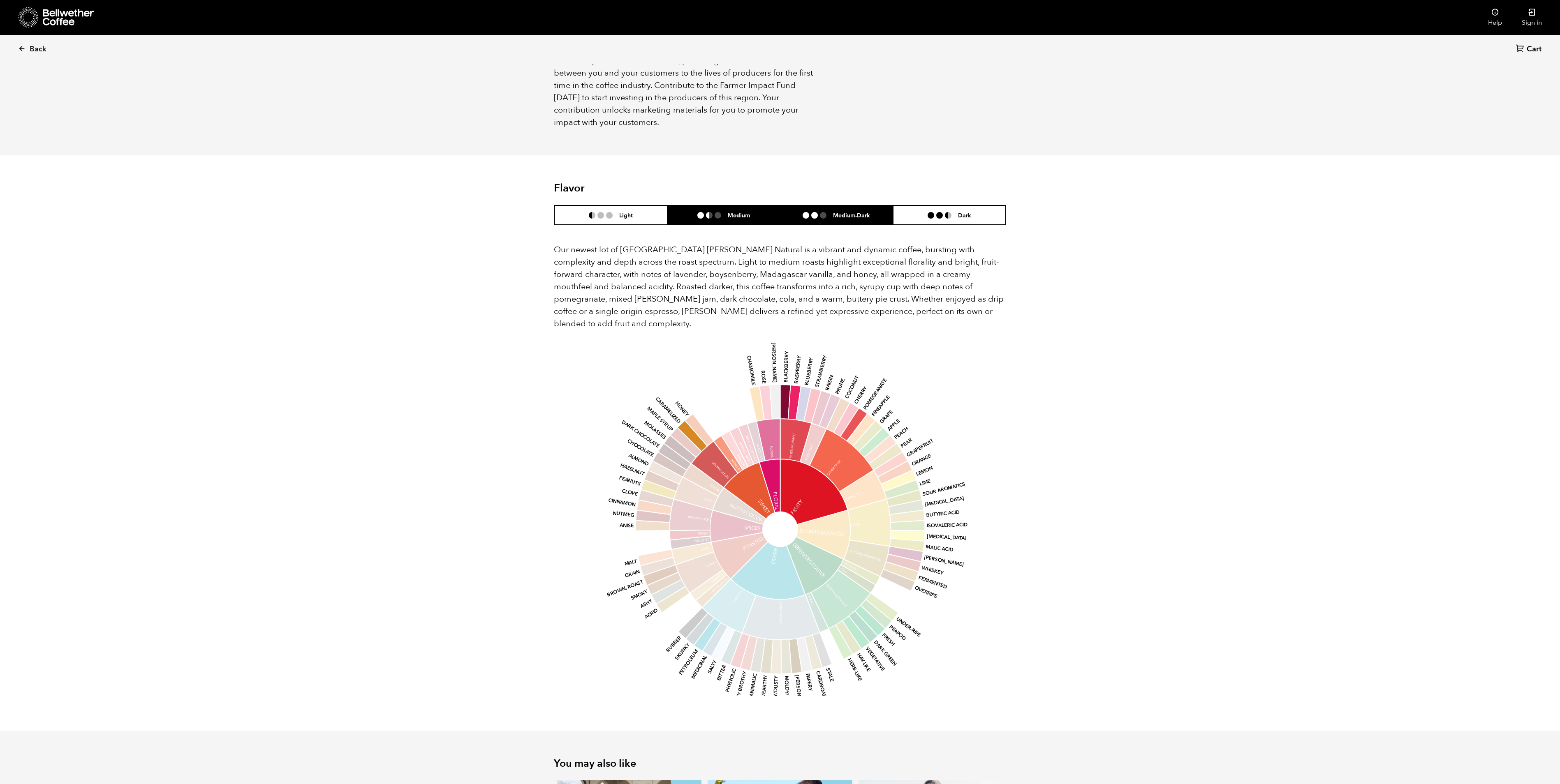
click at [816, 212] on li at bounding box center [815, 215] width 7 height 7
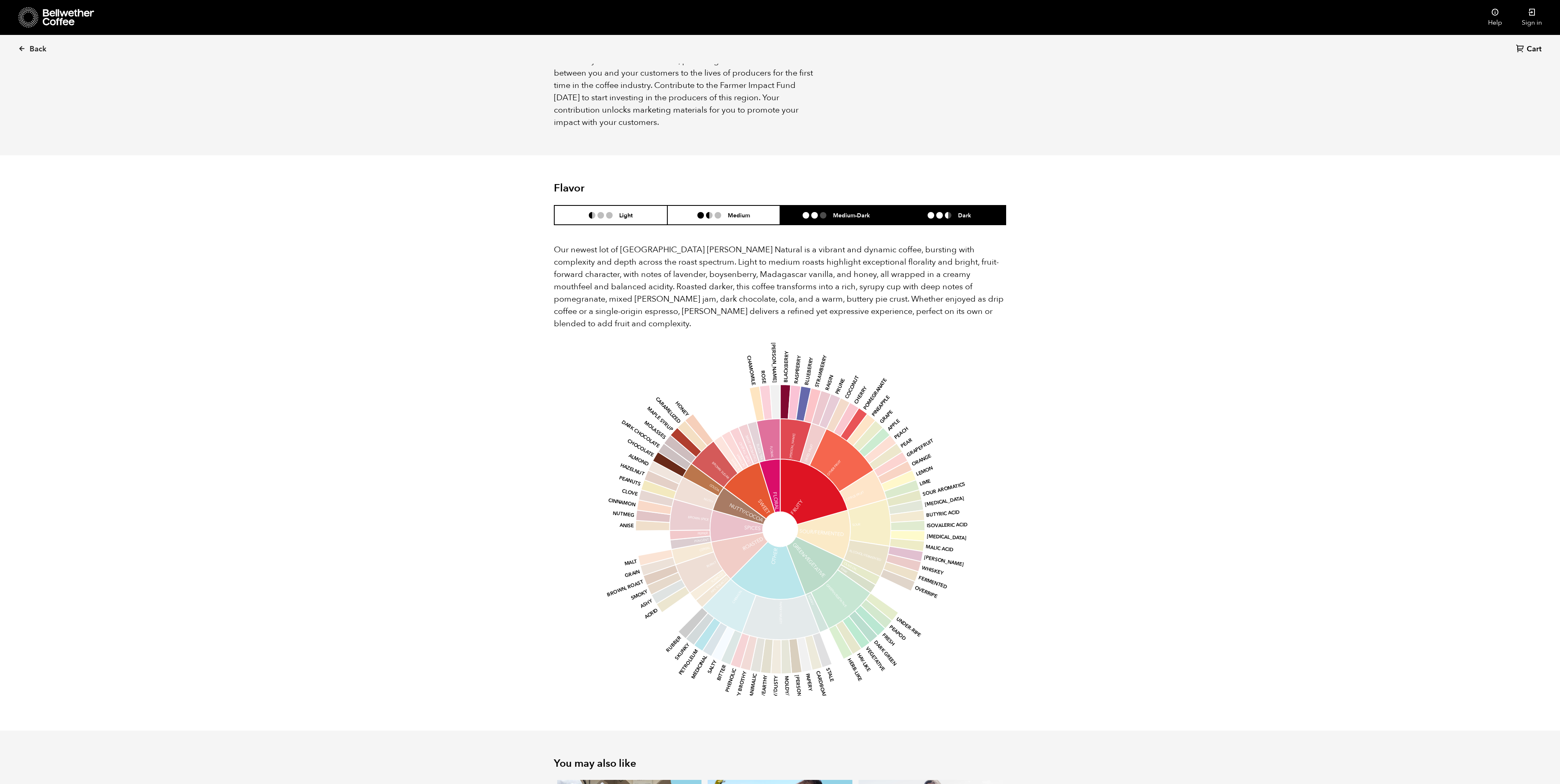
click at [919, 205] on li "Dark" at bounding box center [950, 215] width 113 height 19
